Goal: Find specific page/section

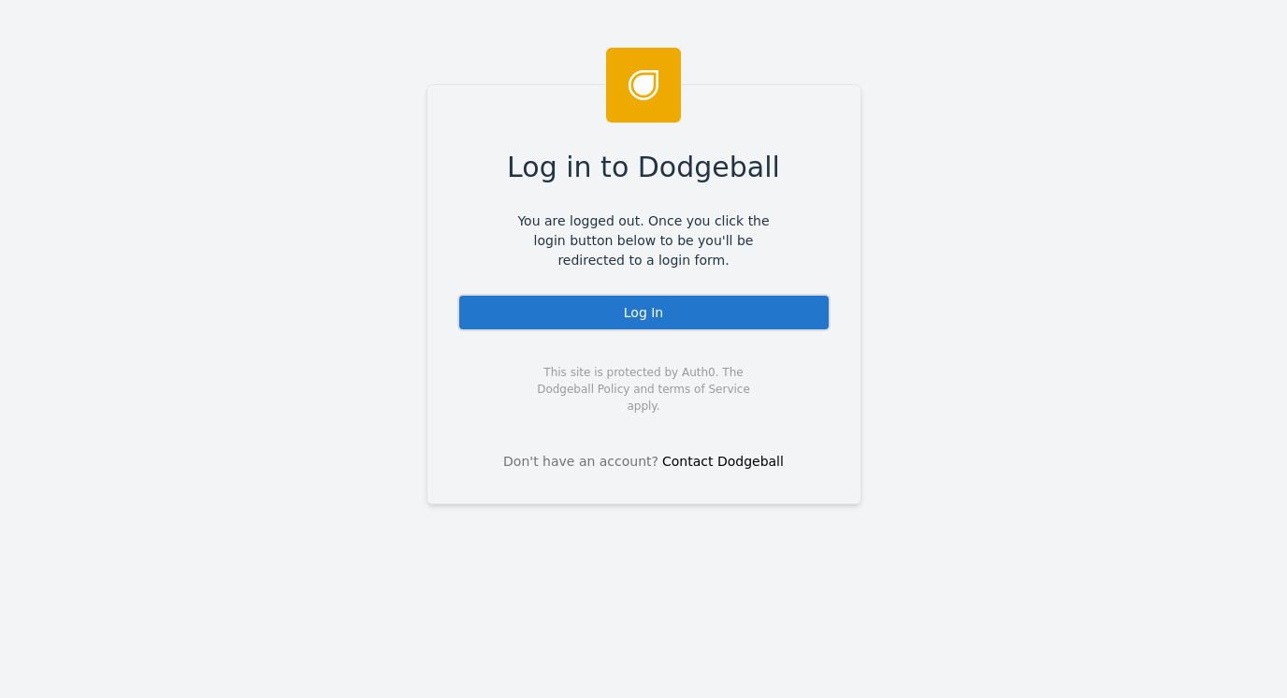
click at [627, 316] on div "Log In" at bounding box center [643, 312] width 373 height 37
click at [628, 302] on div "Log In" at bounding box center [643, 312] width 373 height 37
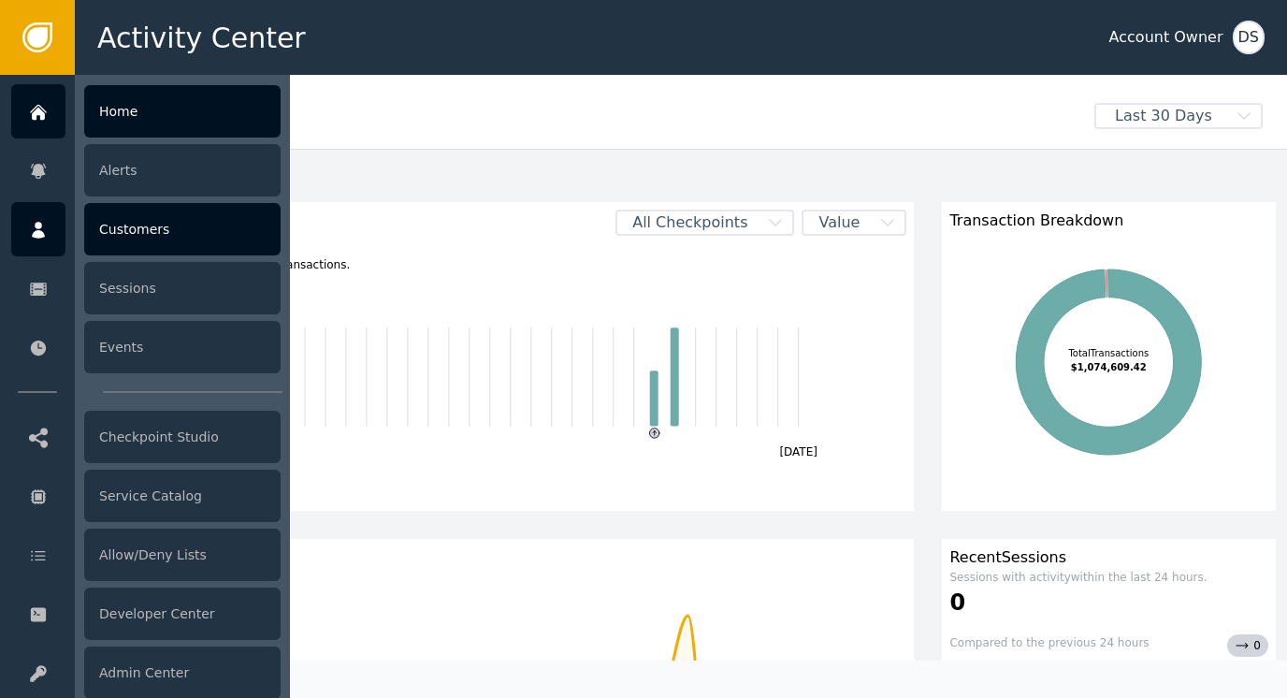
click at [143, 230] on div "Customers" at bounding box center [182, 229] width 196 height 52
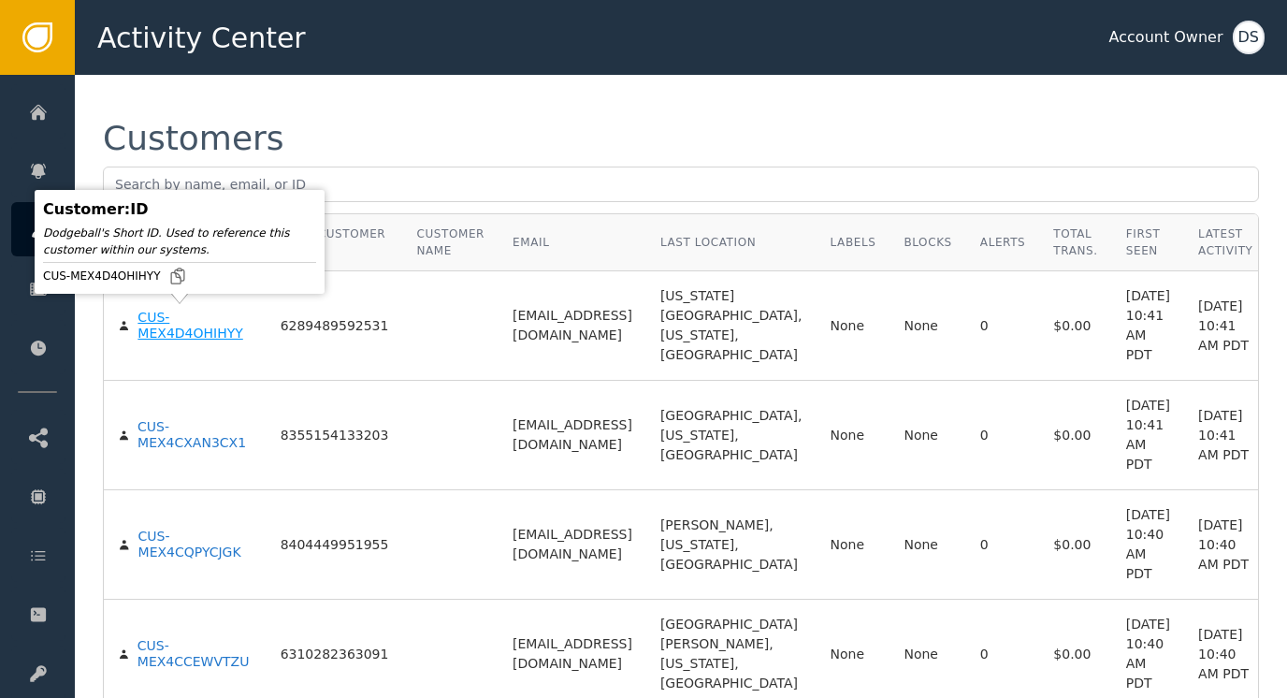
click at [157, 326] on div "CUS-MEX4D4OHIHYY" at bounding box center [194, 326] width 114 height 33
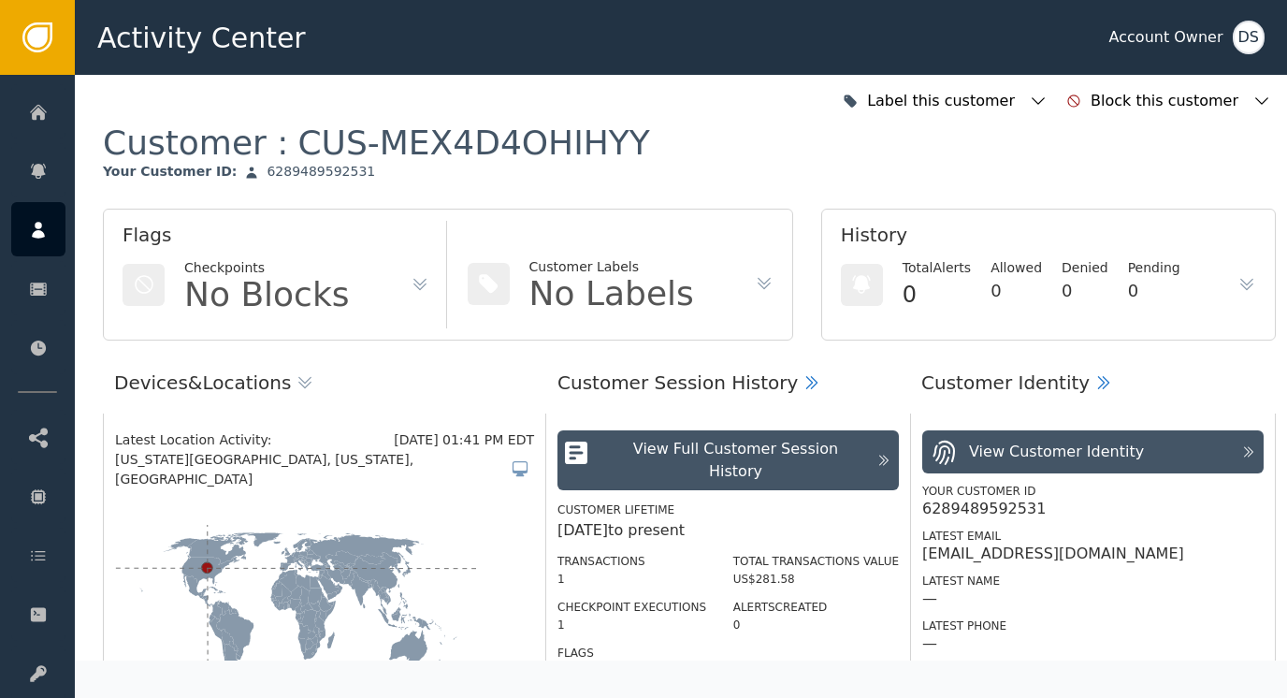
click at [1253, 31] on div "DS" at bounding box center [1249, 38] width 32 height 34
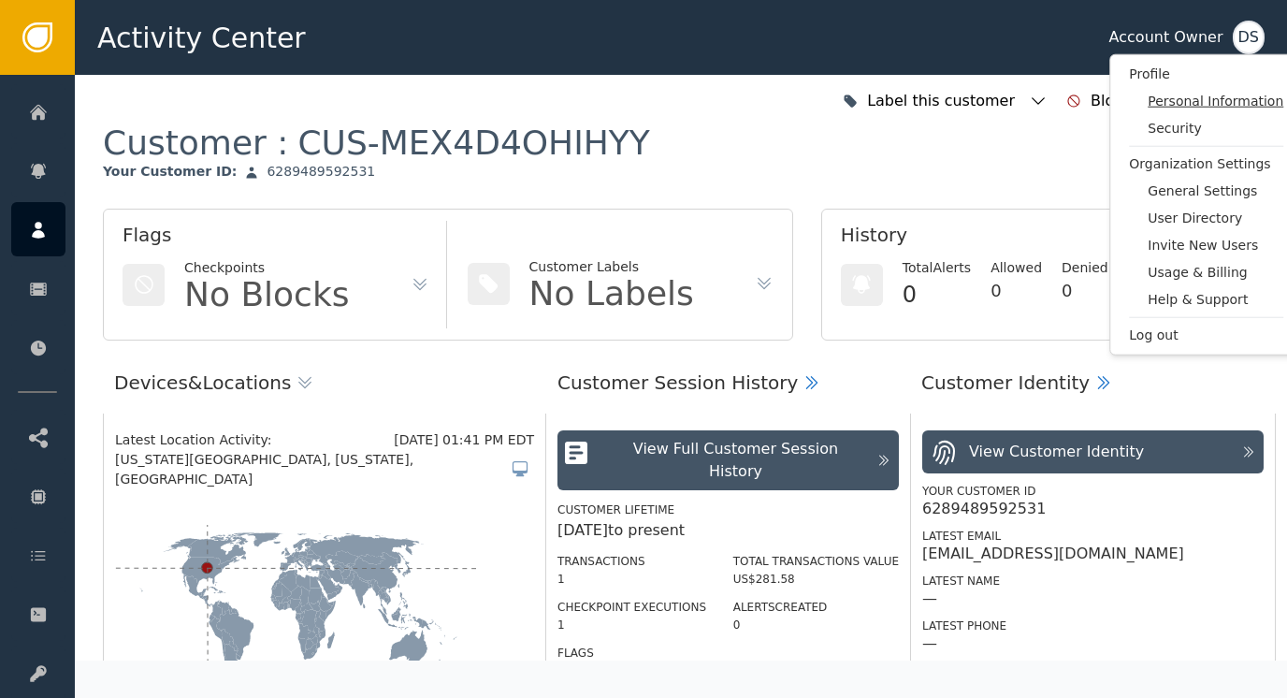
click at [1208, 99] on span "Personal Information" at bounding box center [1216, 102] width 136 height 20
